Goal: Task Accomplishment & Management: Complete application form

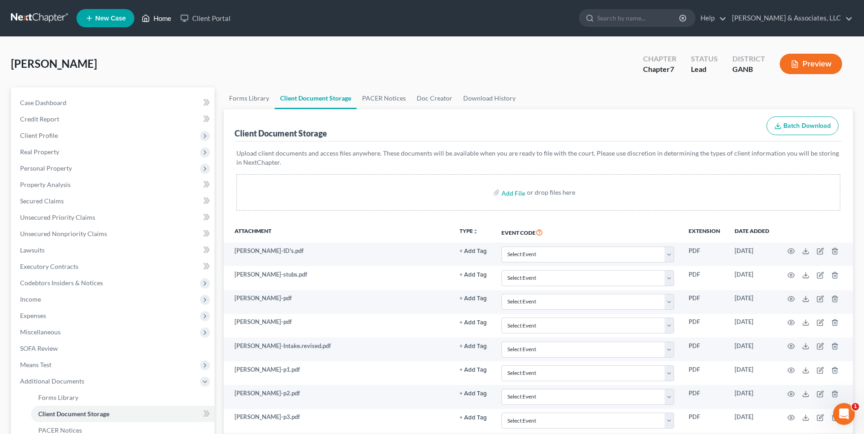
click at [162, 15] on link "Home" at bounding box center [156, 18] width 39 height 16
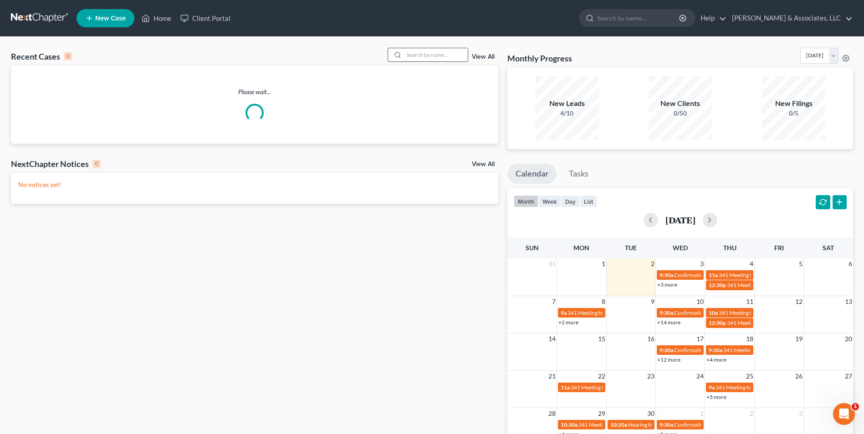
click at [439, 56] on input "search" at bounding box center [436, 54] width 64 height 13
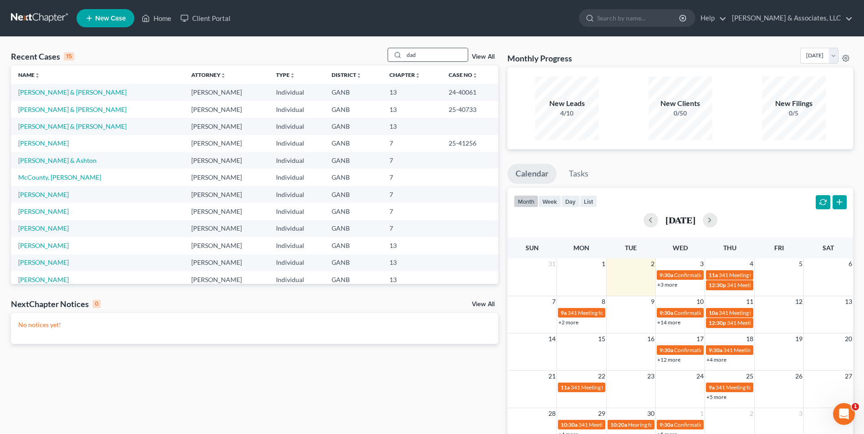
type input "dad"
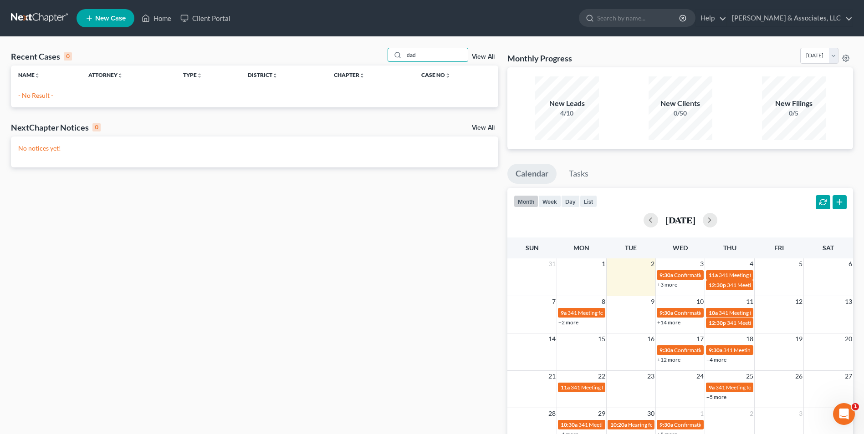
click at [101, 23] on link "New Case" at bounding box center [106, 18] width 58 height 18
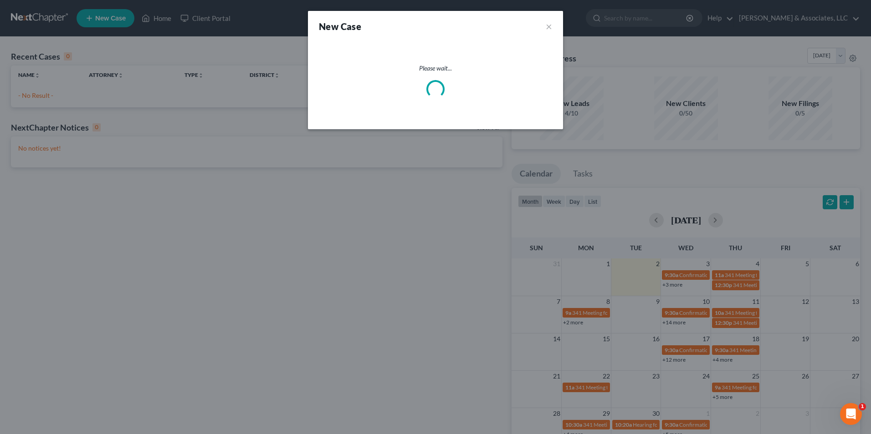
select select "19"
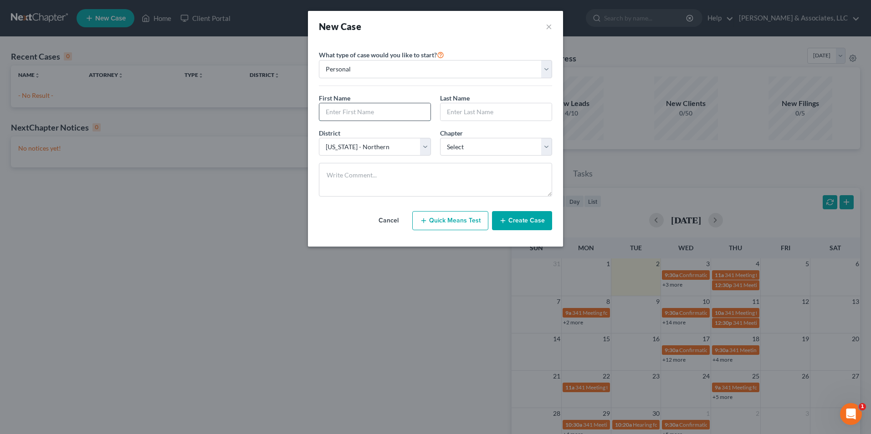
click at [366, 112] on input "text" at bounding box center [374, 111] width 111 height 17
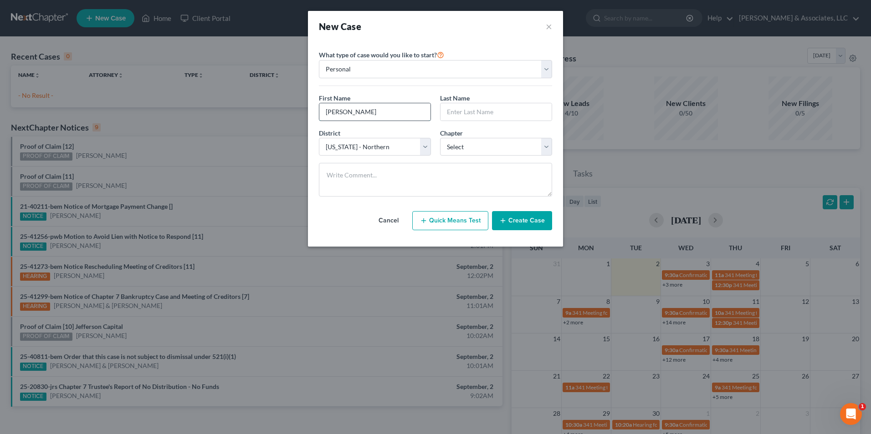
type input "[PERSON_NAME]"
click at [538, 148] on select "Select 7 11 12 13" at bounding box center [496, 147] width 112 height 18
select select "0"
click at [440, 138] on select "Select 7 11 12 13" at bounding box center [496, 147] width 112 height 18
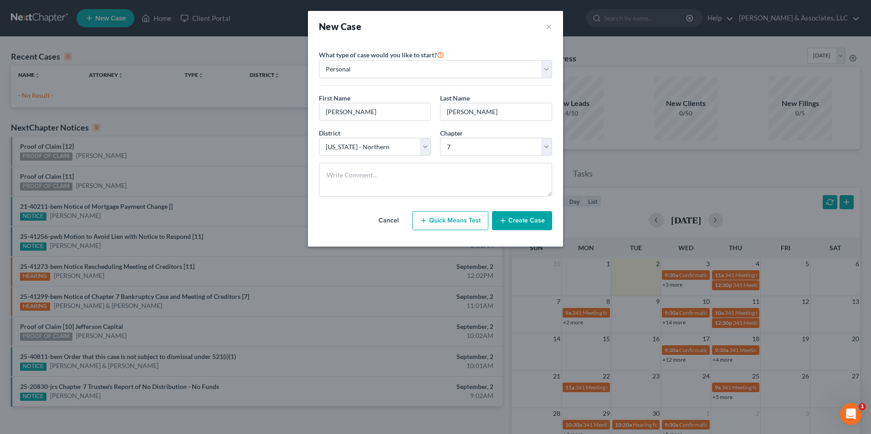
click at [526, 224] on button "Create Case" at bounding box center [522, 220] width 60 height 19
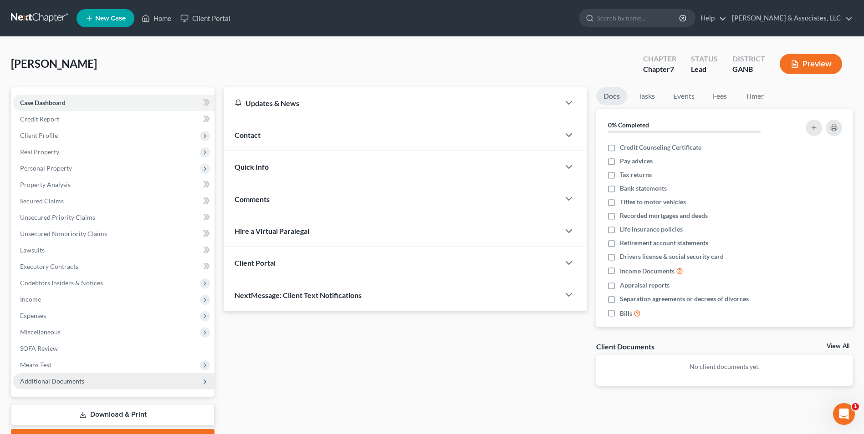
click at [78, 382] on span "Additional Documents" at bounding box center [52, 382] width 64 height 8
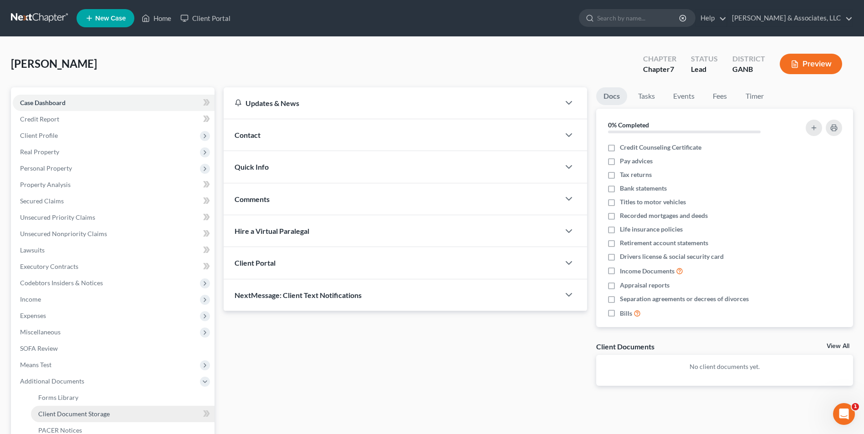
click at [86, 417] on span "Client Document Storage" at bounding box center [74, 414] width 72 height 8
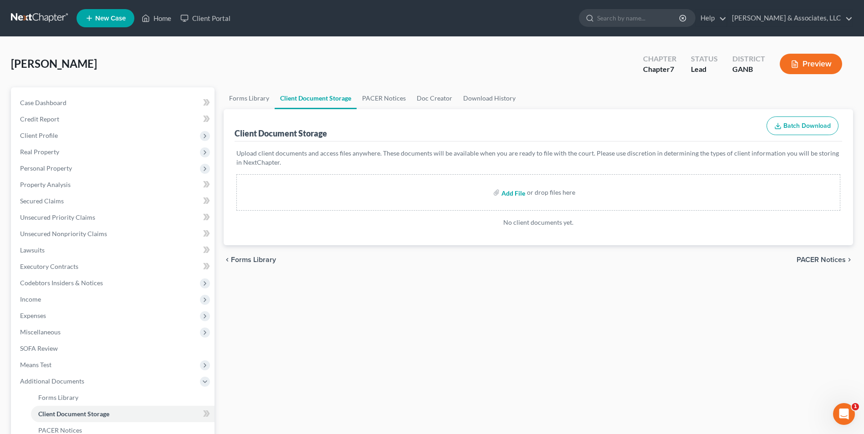
click at [512, 195] on input "file" at bounding box center [512, 192] width 22 height 16
type input "C:\fakepath\[PERSON_NAME][DOMAIN_NAME]'s.pdf"
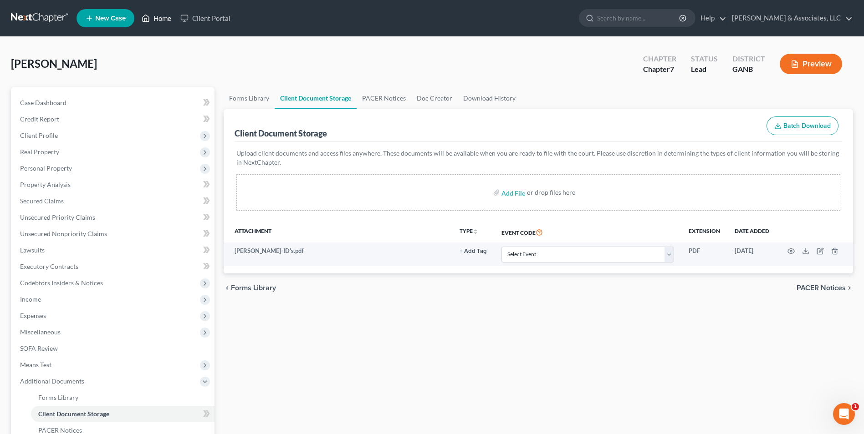
click at [159, 17] on link "Home" at bounding box center [156, 18] width 39 height 16
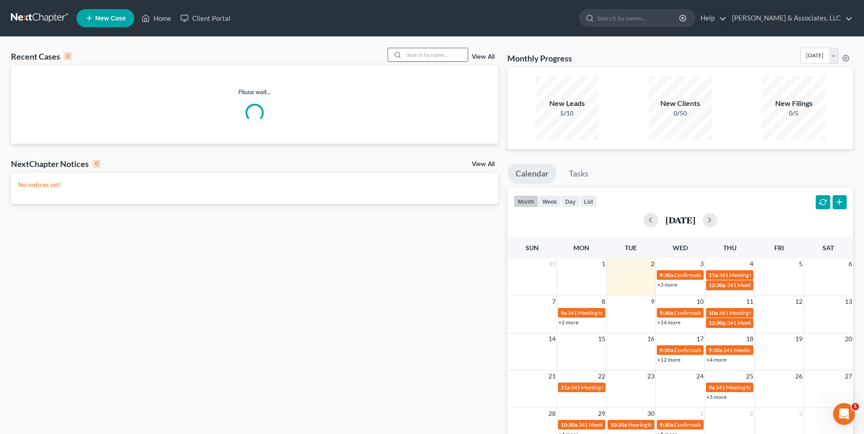
click at [438, 52] on input "search" at bounding box center [436, 54] width 64 height 13
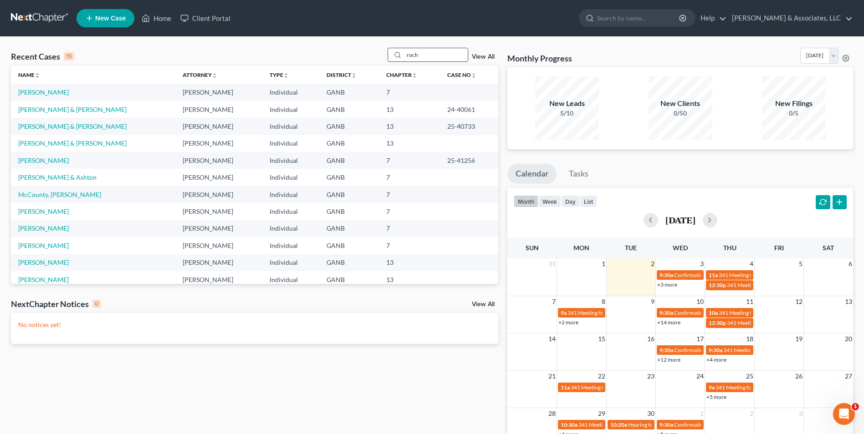
type input "roch"
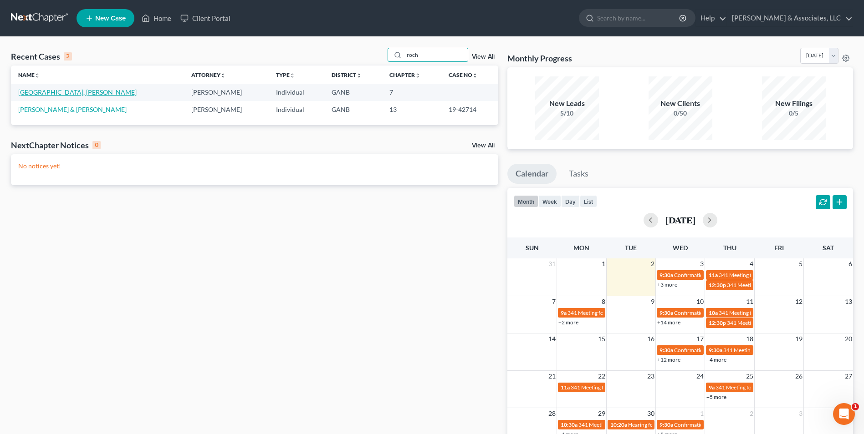
click at [46, 90] on link "[GEOGRAPHIC_DATA], [PERSON_NAME]" at bounding box center [77, 92] width 118 height 8
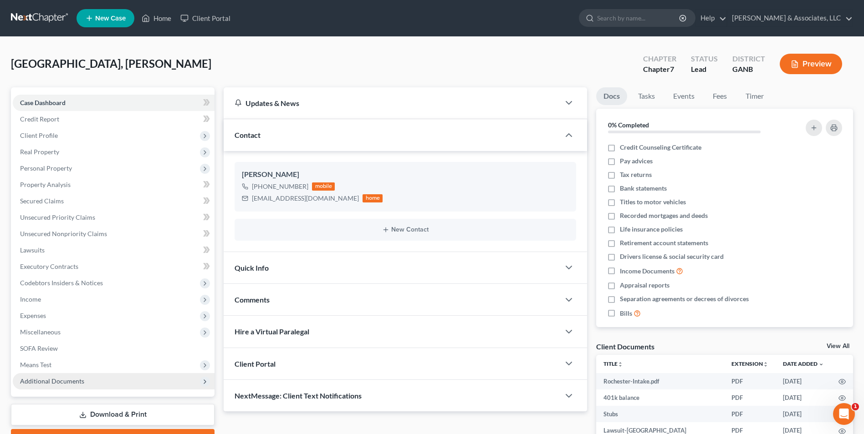
click at [54, 380] on span "Additional Documents" at bounding box center [52, 382] width 64 height 8
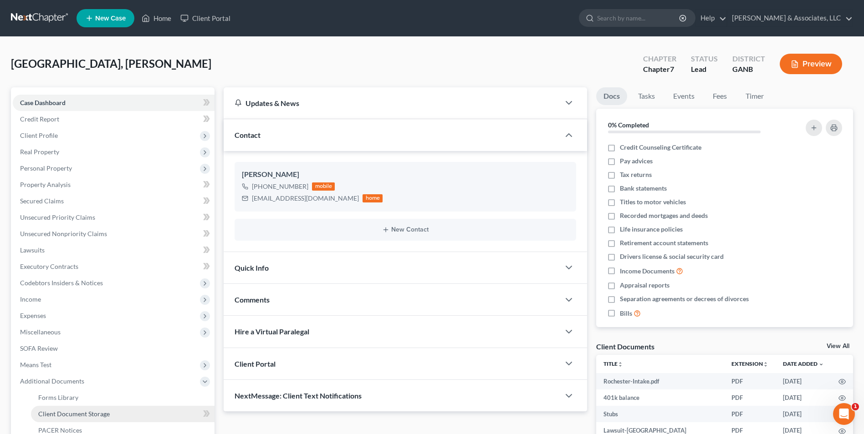
click at [69, 412] on span "Client Document Storage" at bounding box center [74, 414] width 72 height 8
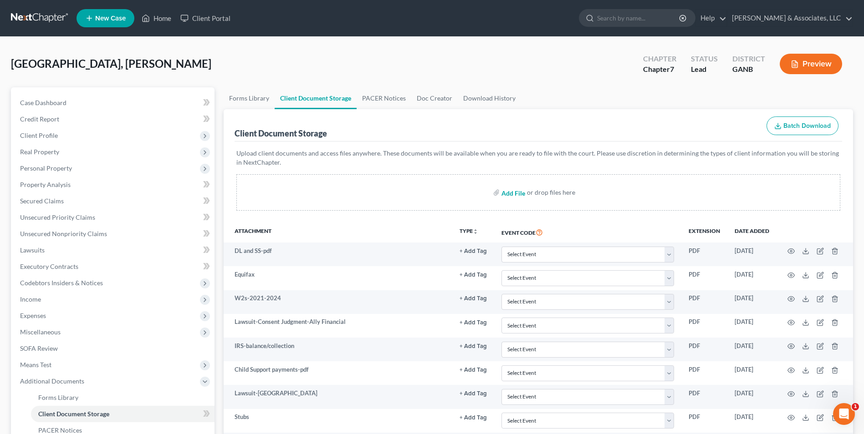
click at [515, 192] on input "file" at bounding box center [512, 192] width 22 height 16
type input "C:\fakepath\[GEOGRAPHIC_DATA]2021 Tax trans.pdf"
